Goal: Navigation & Orientation: Find specific page/section

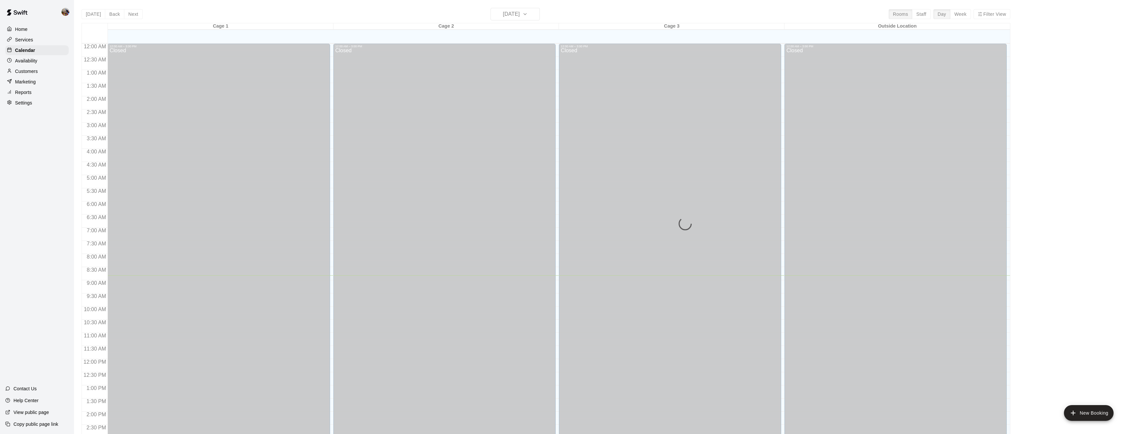
scroll to position [214, 0]
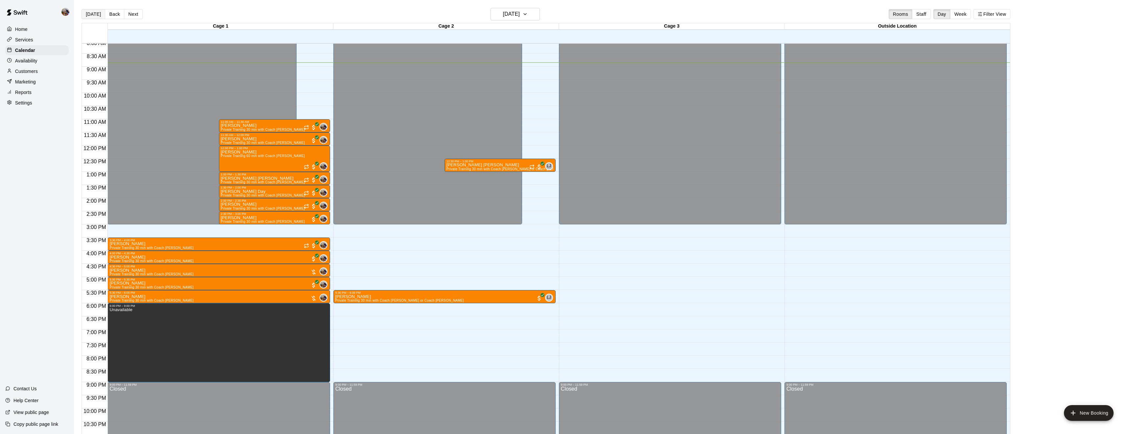
click at [95, 14] on button "[DATE]" at bounding box center [94, 14] width 24 height 10
click at [957, 12] on button "Week" at bounding box center [960, 14] width 21 height 10
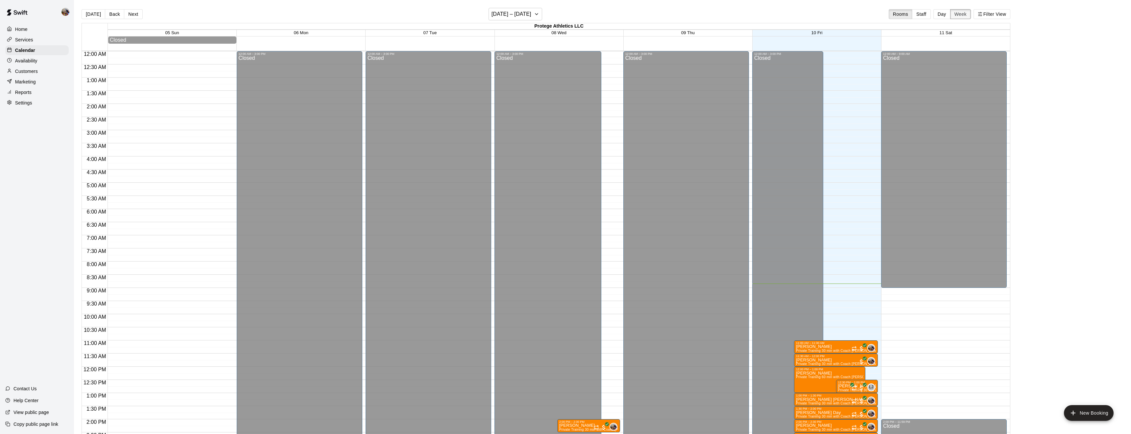
scroll to position [232, 0]
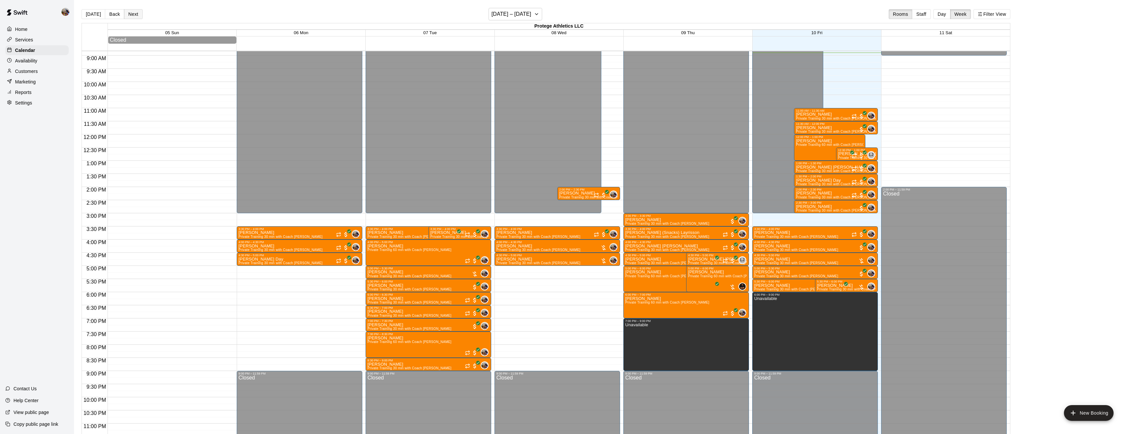
click at [137, 14] on button "Next" at bounding box center [133, 14] width 18 height 10
